Goal: Task Accomplishment & Management: Manage account settings

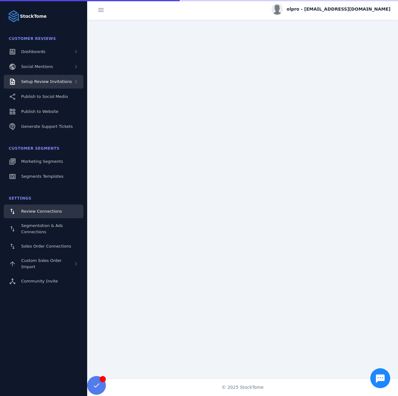
click at [65, 83] on span "Setup Review Invitations" at bounding box center [46, 81] width 51 height 5
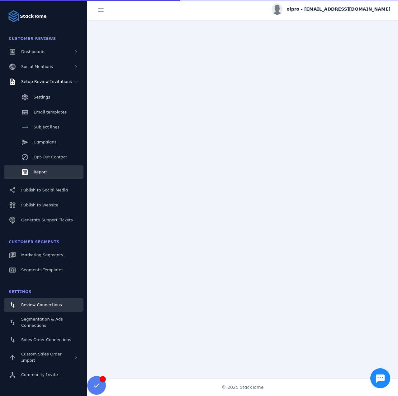
click at [34, 167] on link "Report" at bounding box center [44, 172] width 80 height 14
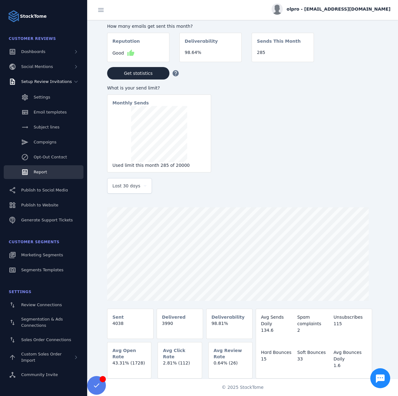
click at [116, 190] on span "Last 30 days" at bounding box center [127, 185] width 28 height 7
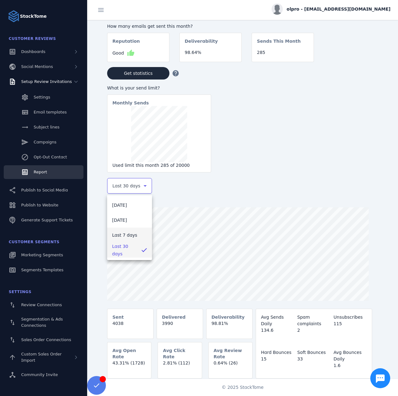
click at [122, 237] on span "Last 7 days" at bounding box center [124, 234] width 25 height 7
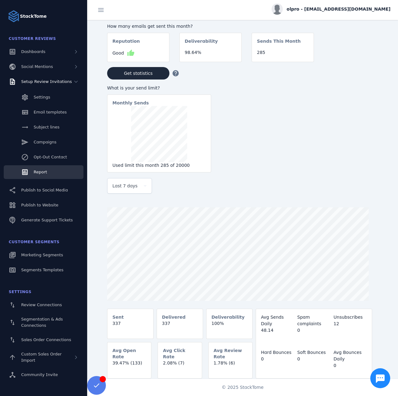
click at [361, 10] on span "olpro - cs_olpro@stacktome.com" at bounding box center [339, 9] width 104 height 7
click at [371, 60] on span "Sign out" at bounding box center [371, 59] width 18 height 7
